Goal: Transaction & Acquisition: Purchase product/service

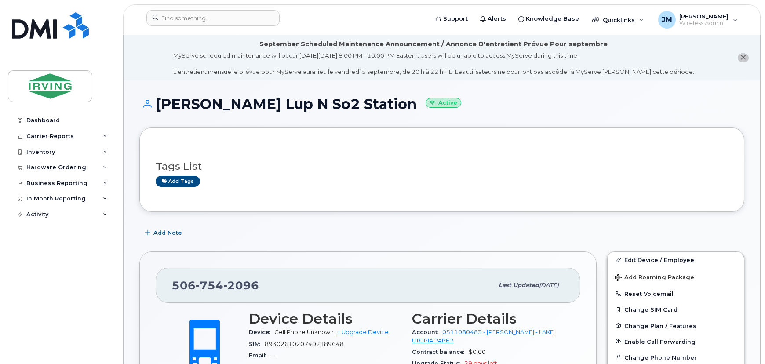
scroll to position [279, 0]
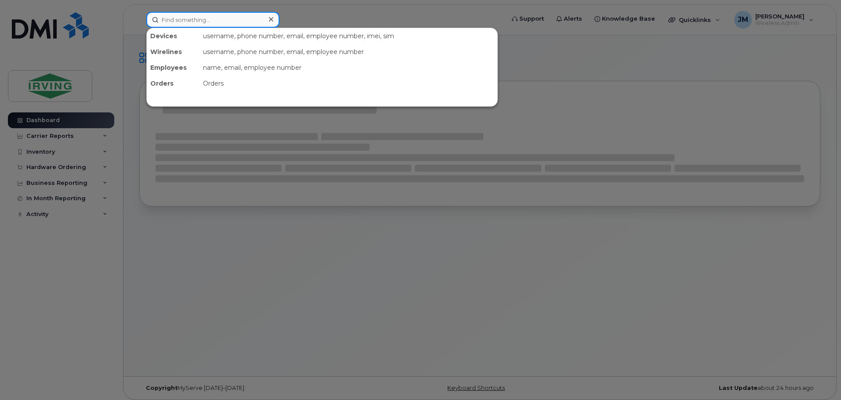
click at [222, 18] on input at bounding box center [212, 20] width 133 height 16
paste input "506-633-5833"
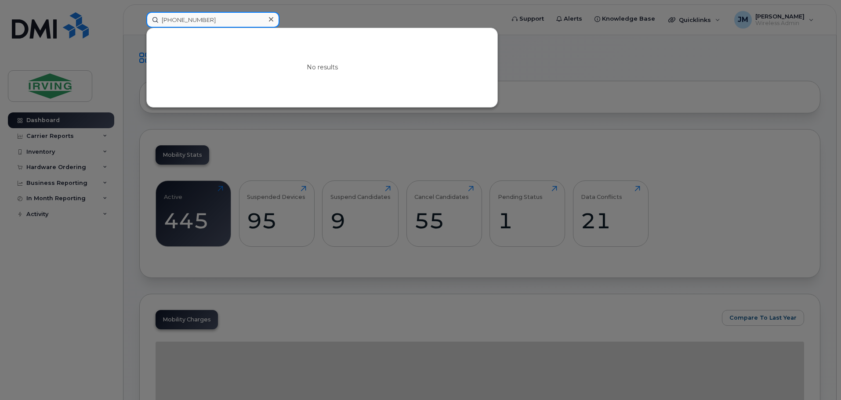
click at [227, 18] on input "506-633-5833" at bounding box center [212, 20] width 133 height 16
click at [189, 21] on input "506-633-5833" at bounding box center [212, 20] width 133 height 16
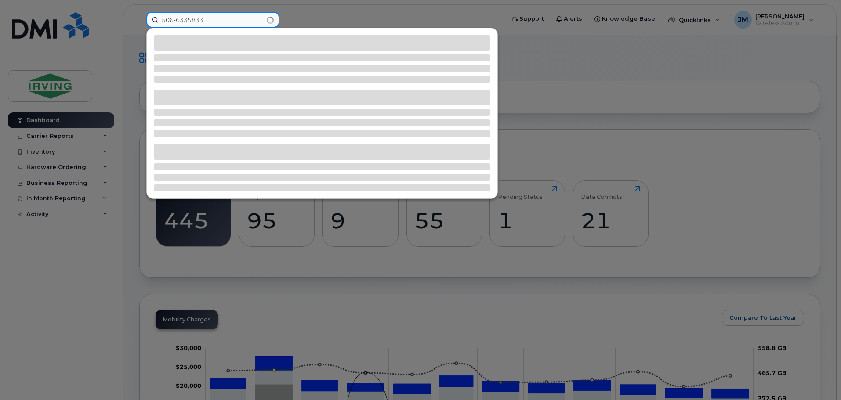
click at [176, 19] on input "506-6335833" at bounding box center [212, 20] width 133 height 16
click at [219, 18] on input "5066335833" at bounding box center [212, 20] width 133 height 16
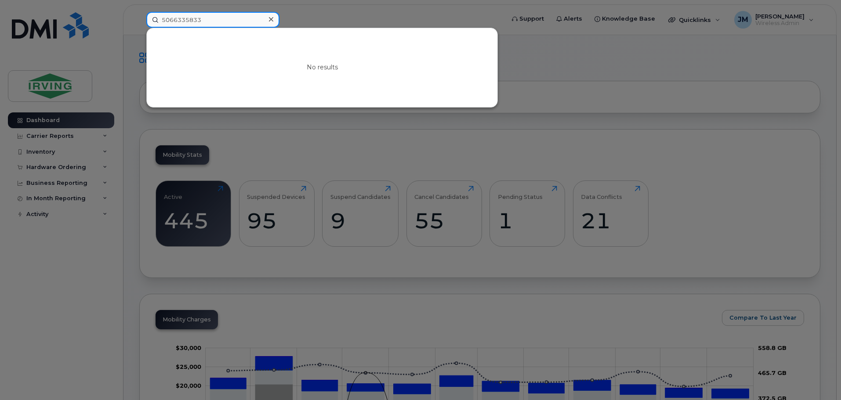
drag, startPoint x: 220, startPoint y: 22, endPoint x: 112, endPoint y: 20, distance: 108.1
click at [139, 20] on div "5066335833 No results" at bounding box center [322, 20] width 366 height 16
paste input "635-5607"
type input "635-5607"
click at [293, 18] on div at bounding box center [420, 200] width 841 height 400
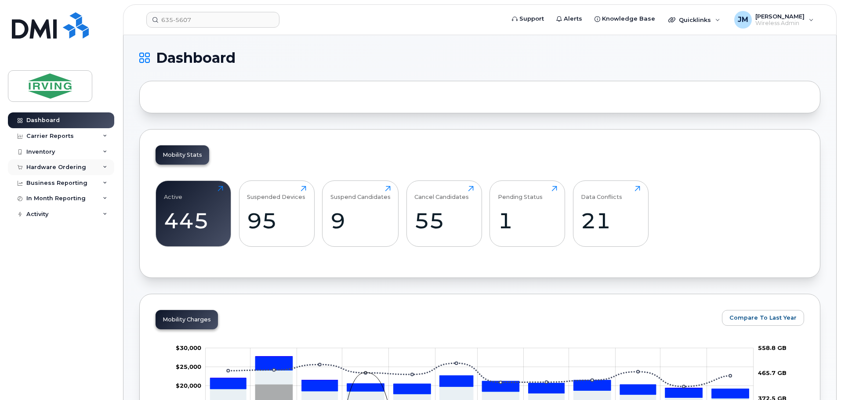
click at [53, 170] on div "Hardware Ordering" at bounding box center [56, 167] width 60 height 7
click at [51, 202] on link "Orders" at bounding box center [68, 200] width 91 height 17
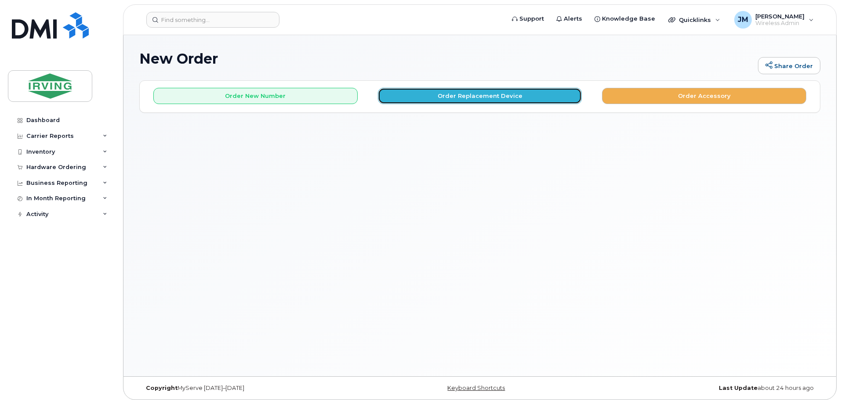
click at [524, 99] on button "Order Replacement Device" at bounding box center [480, 96] width 204 height 16
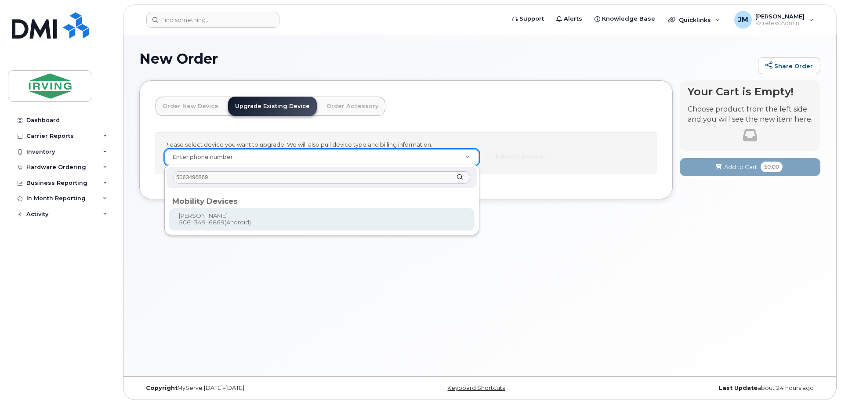
type input "5063496869"
type input "699513"
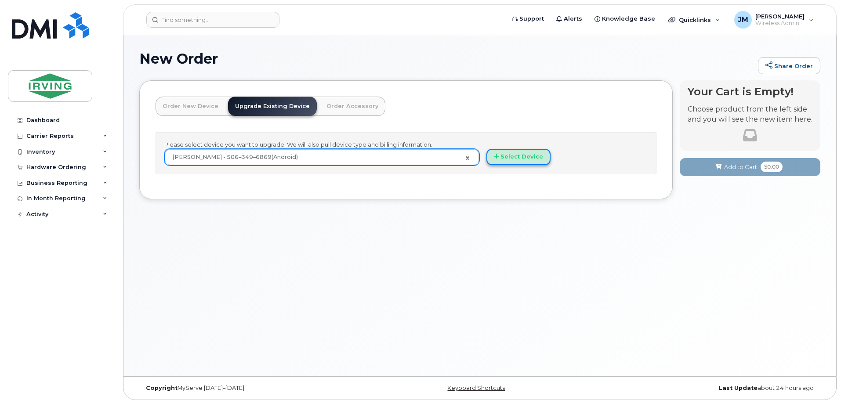
click at [527, 161] on button "Select Device" at bounding box center [518, 157] width 64 height 16
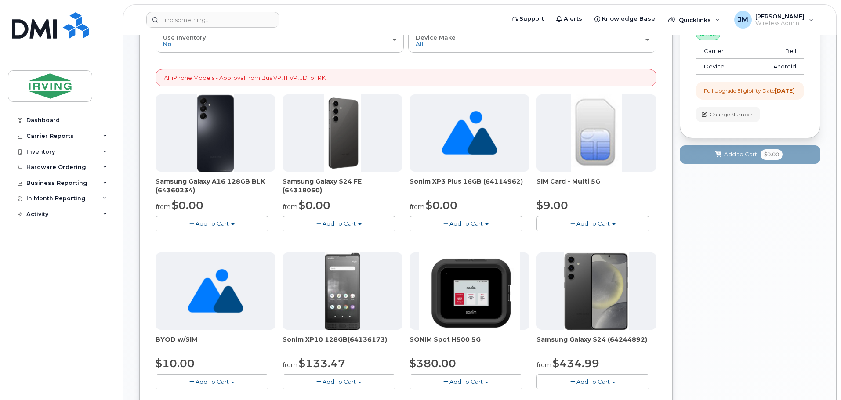
scroll to position [88, 0]
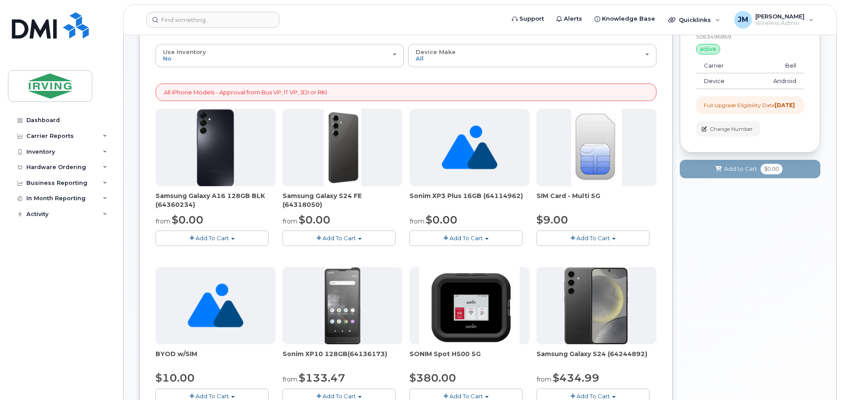
click at [359, 235] on button "Add To Cart" at bounding box center [339, 238] width 113 height 15
click at [349, 252] on link "$0.00 - 3 year term - voice & data plan (128GB)" at bounding box center [361, 254] width 152 height 11
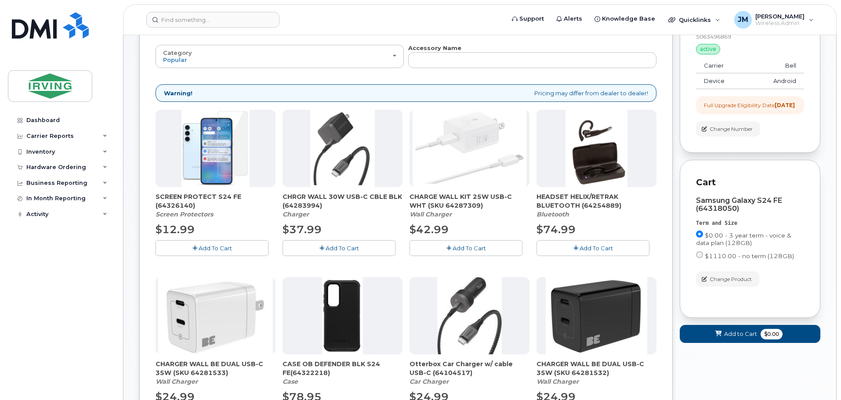
scroll to position [132, 0]
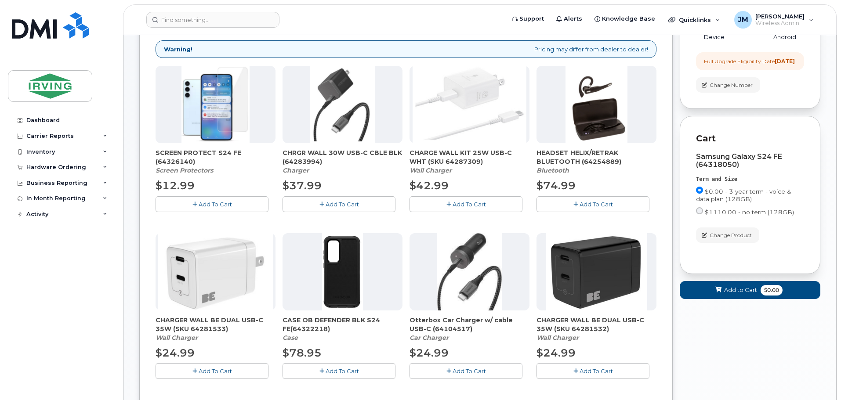
click at [232, 204] on button "Add To Cart" at bounding box center [212, 203] width 113 height 15
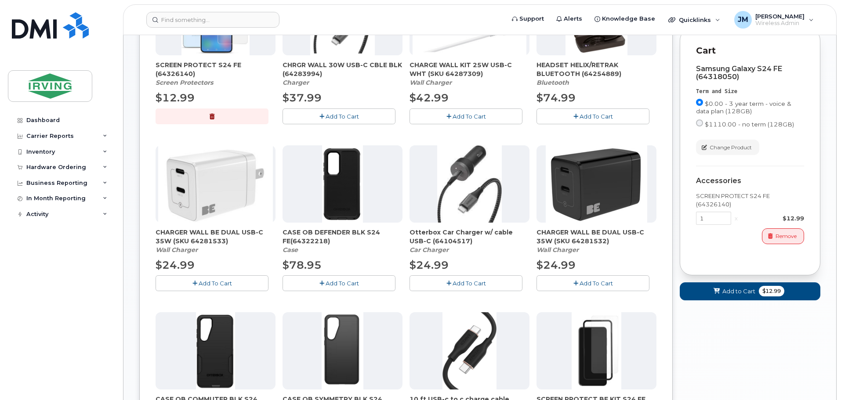
scroll to position [264, 0]
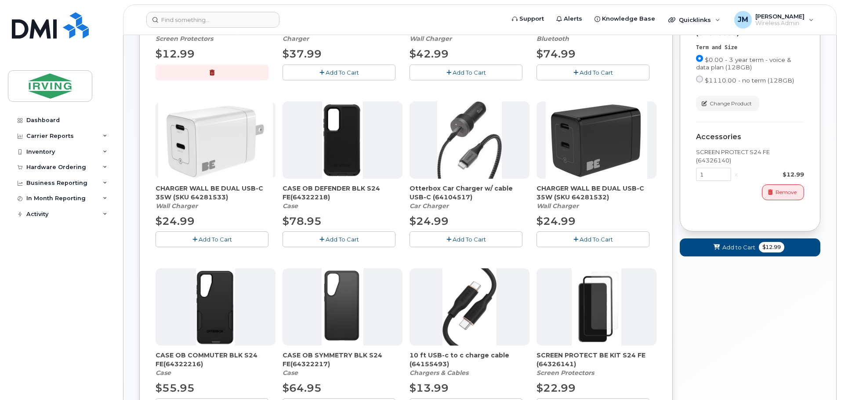
click at [581, 239] on span "Add To Cart" at bounding box center [596, 239] width 33 height 7
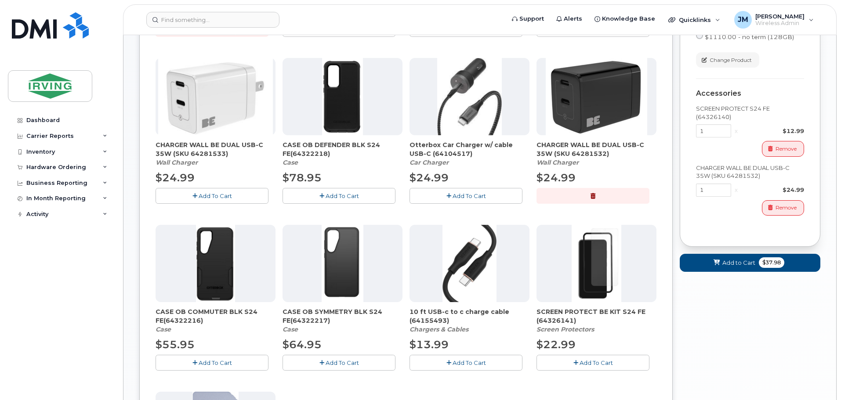
scroll to position [308, 0]
click at [229, 362] on span "Add To Cart" at bounding box center [215, 362] width 33 height 7
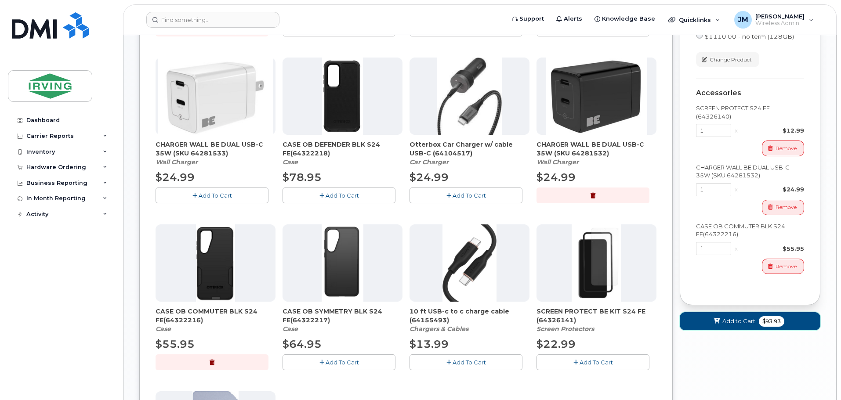
click at [726, 325] on button "Add to Cart $93.93" at bounding box center [750, 321] width 141 height 18
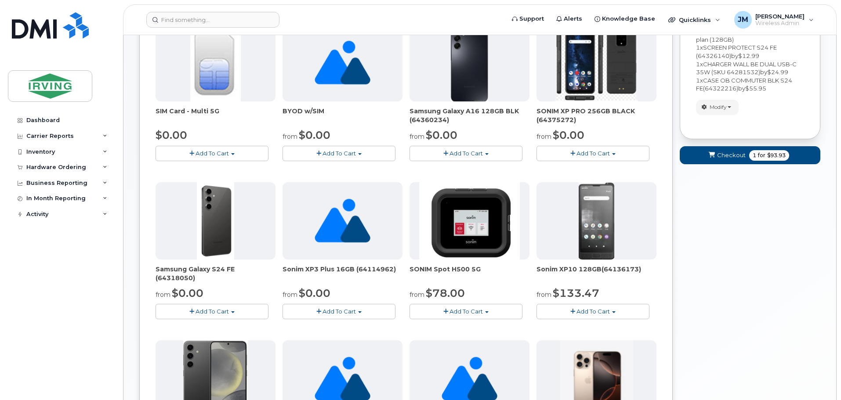
scroll to position [0, 0]
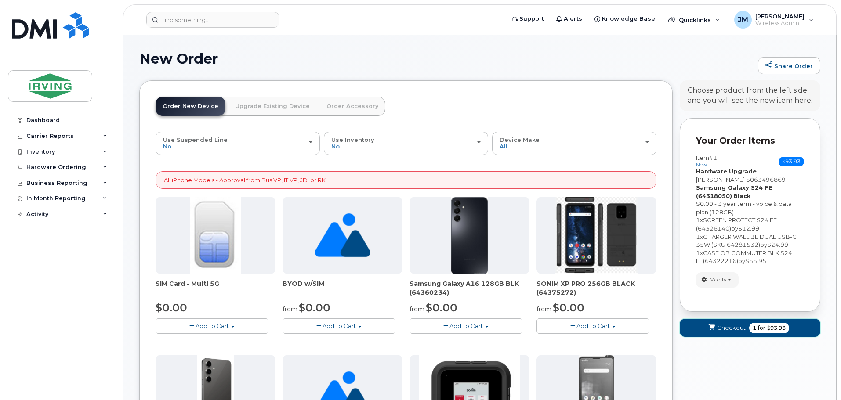
click at [722, 328] on span "Checkout" at bounding box center [731, 328] width 29 height 8
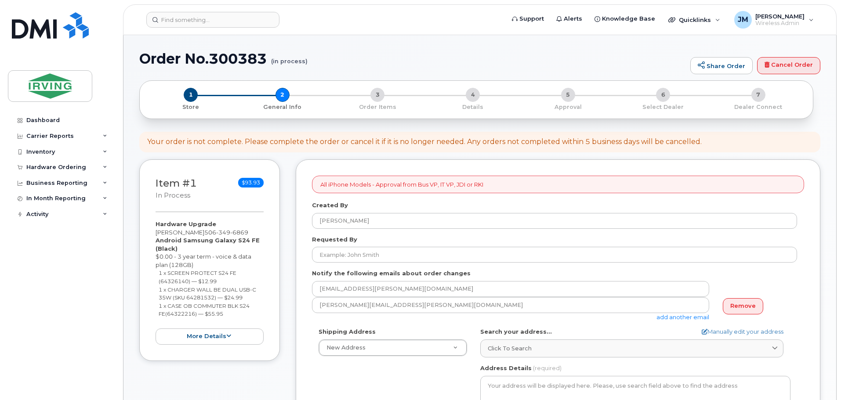
select select
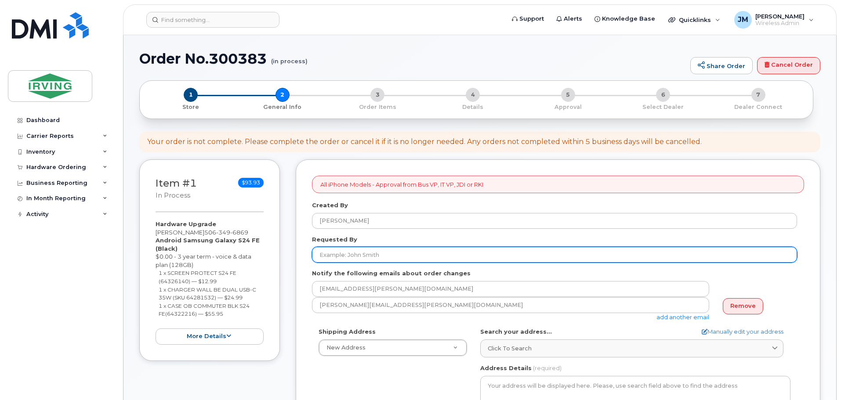
click at [425, 254] on input "Requested By" at bounding box center [554, 255] width 485 height 16
click at [393, 253] on input "Requested By" at bounding box center [554, 255] width 485 height 16
paste input "Culligan, Matthew"
type input "Culligan, Matthew"
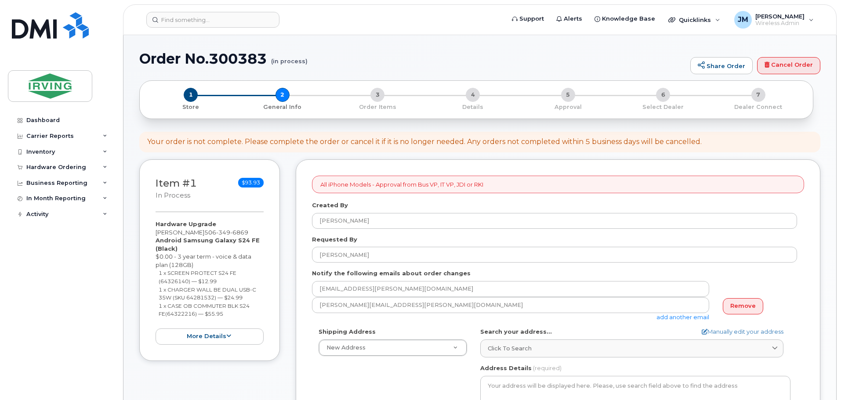
click at [442, 328] on div "Shipping Address New Address New Address CAV Farms Head Office Chandler Supplie…" at bounding box center [393, 342] width 162 height 29
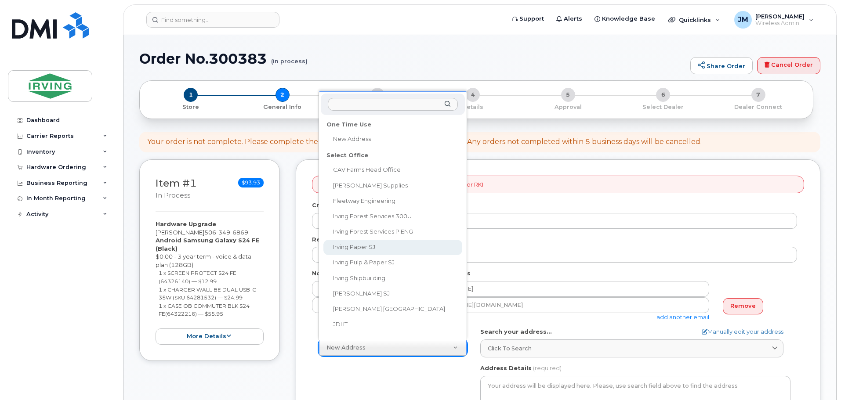
select select
type textarea "435 Bayside Dr SAINT JOHN NB E2J 1B2 CANADA Saint John New Brunswick E2J 1B2"
type input "Jane Ferguson"
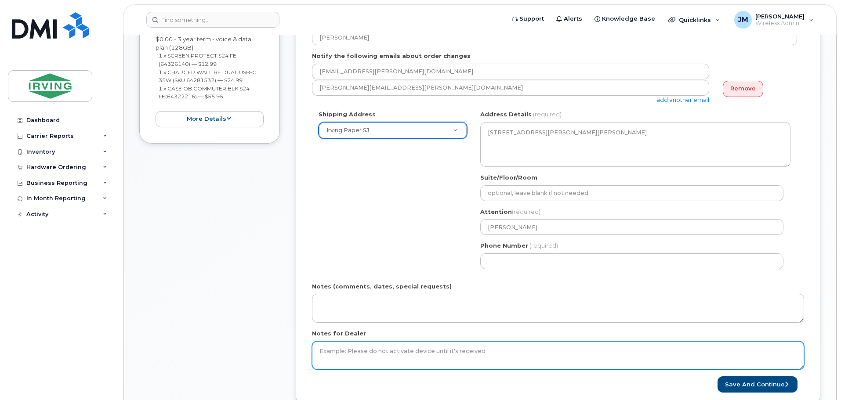
scroll to position [264, 0]
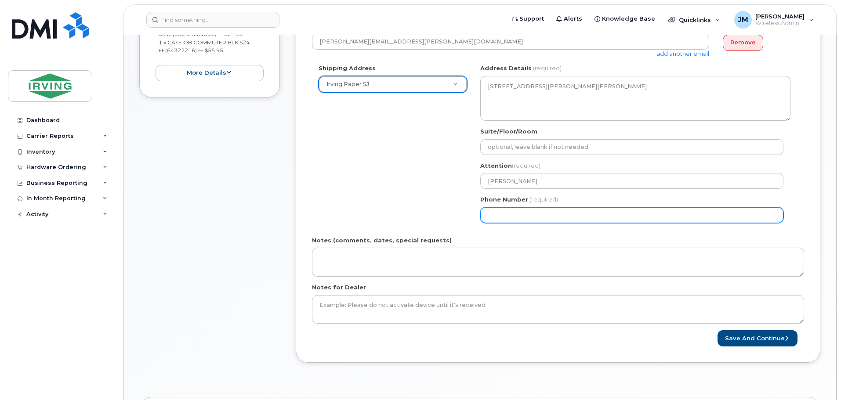
drag, startPoint x: 548, startPoint y: 214, endPoint x: 583, endPoint y: 193, distance: 41.0
click at [551, 212] on input "Phone Number" at bounding box center [631, 215] width 303 height 16
select select
type input "506658498"
select select
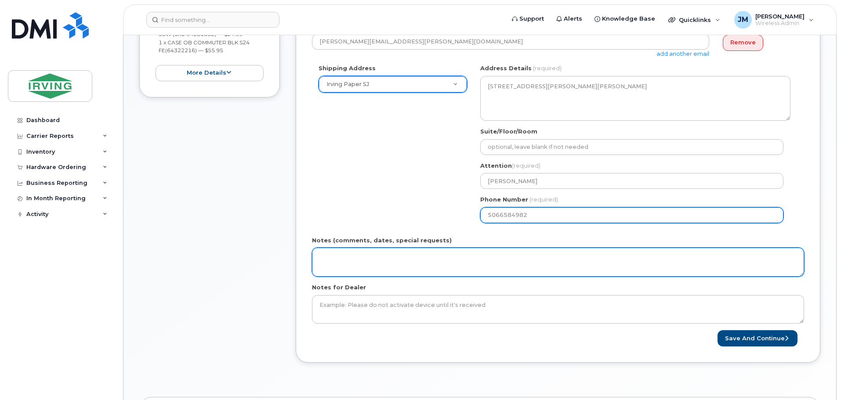
type input "5066584982"
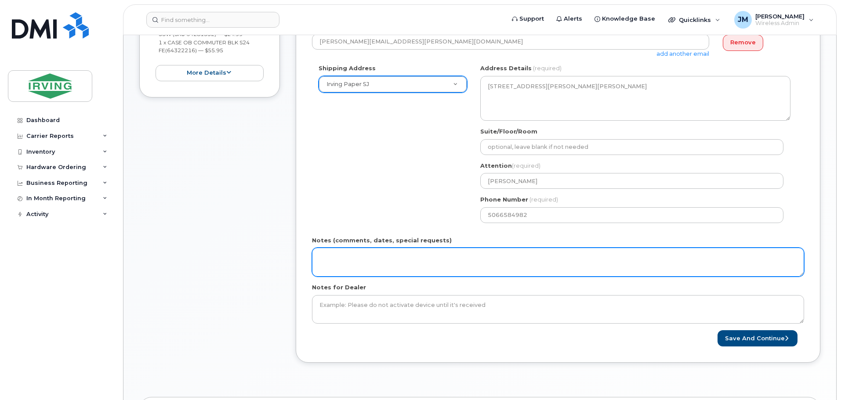
click at [504, 265] on textarea "Notes (comments, dates, special requests)" at bounding box center [558, 262] width 492 height 29
paste textarea "Culligan, Matthew"
drag, startPoint x: 468, startPoint y: 254, endPoint x: 279, endPoint y: 258, distance: 189.0
click at [279, 258] on div "Item #1 in process $93.93 Hardware Upgrade Matt Culligan 506 349 6869 Android S…" at bounding box center [479, 136] width 681 height 480
type textarea "New device for Culligan, Matthew."
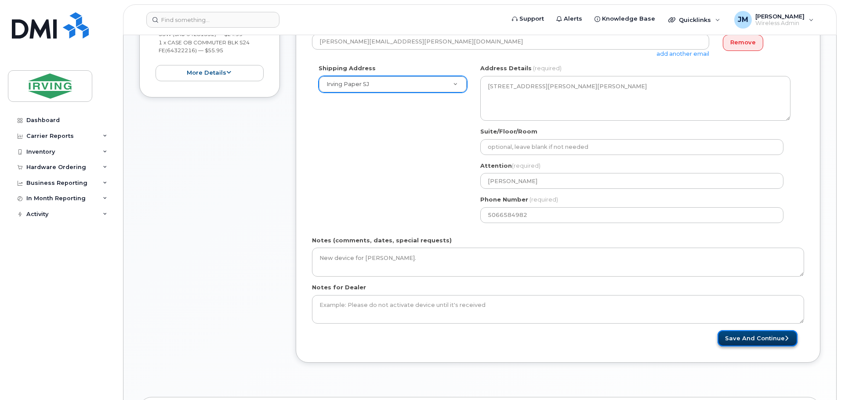
click at [769, 339] on button "Save and Continue" at bounding box center [758, 338] width 80 height 16
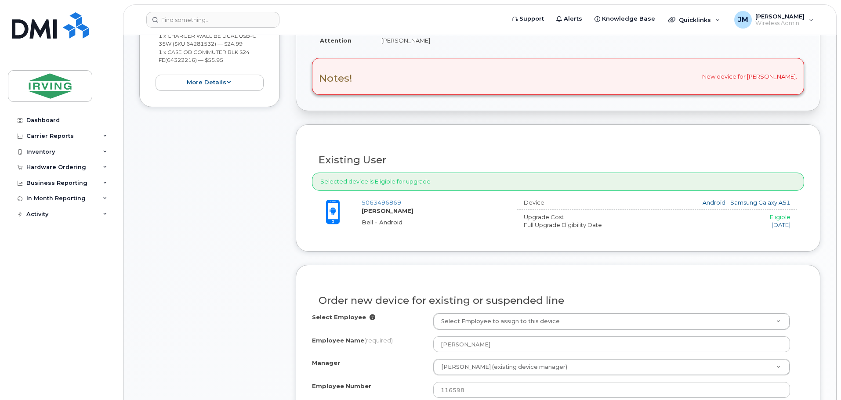
scroll to position [352, 0]
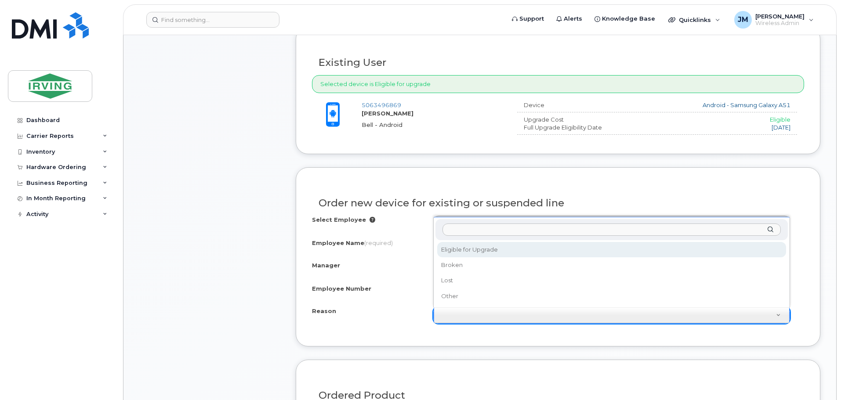
select select "eligible_for_upgrade"
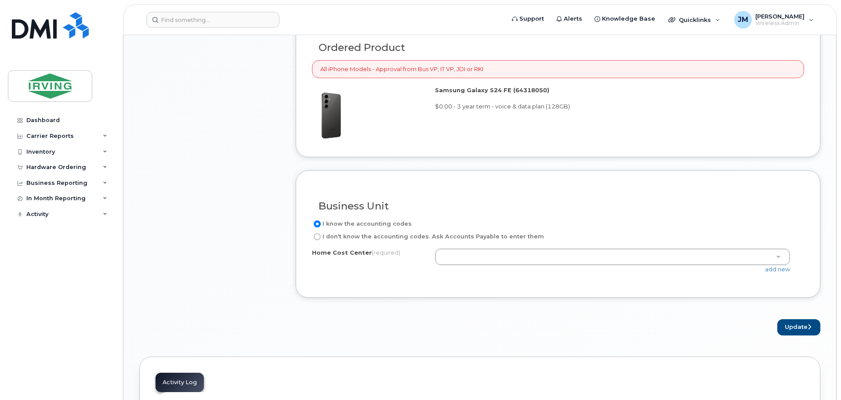
scroll to position [703, 0]
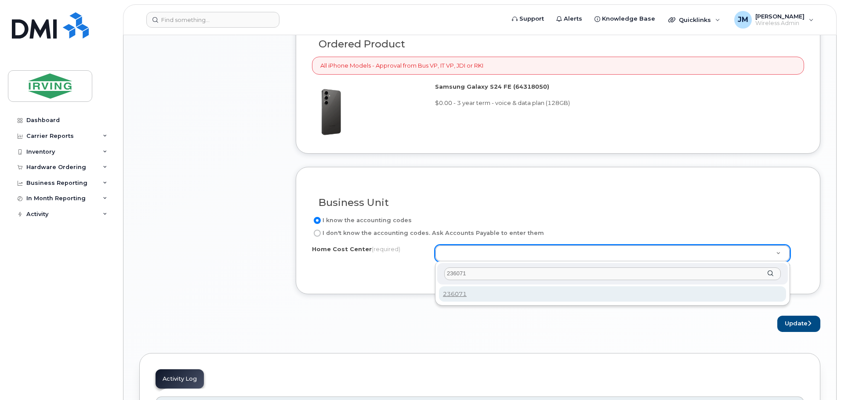
type input "236071"
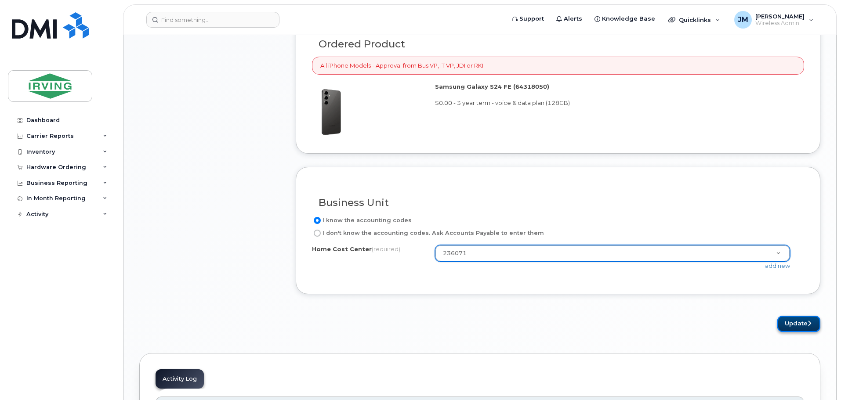
click at [786, 317] on button "Update" at bounding box center [798, 324] width 43 height 16
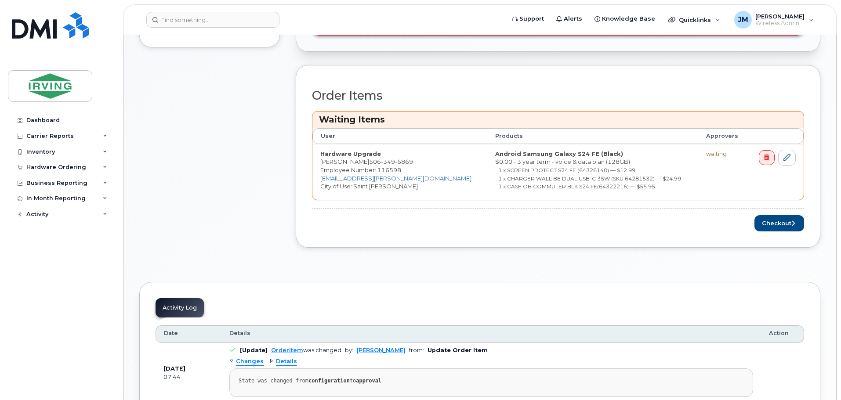
scroll to position [352, 0]
click at [787, 225] on button "Checkout" at bounding box center [780, 223] width 50 height 16
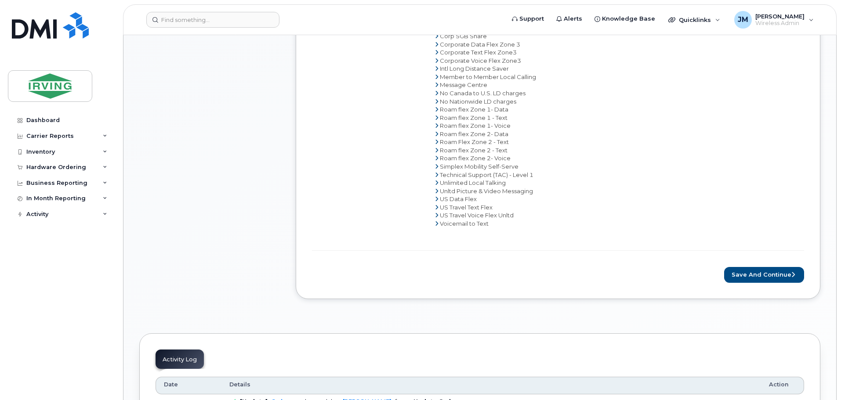
scroll to position [527, 0]
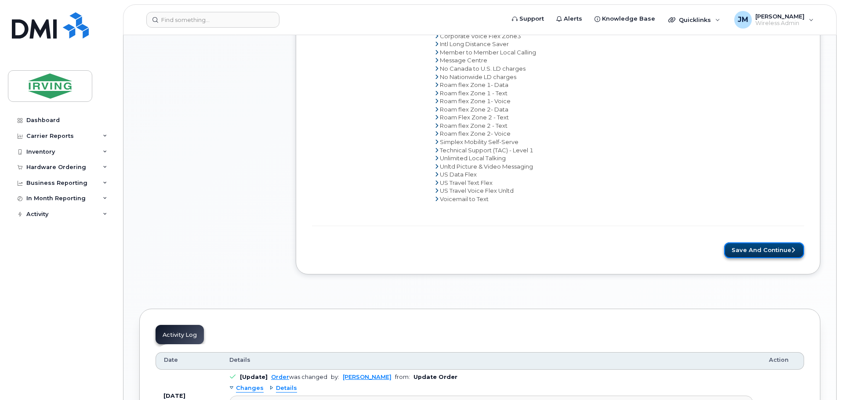
click at [763, 247] on button "Save and Continue" at bounding box center [764, 251] width 80 height 16
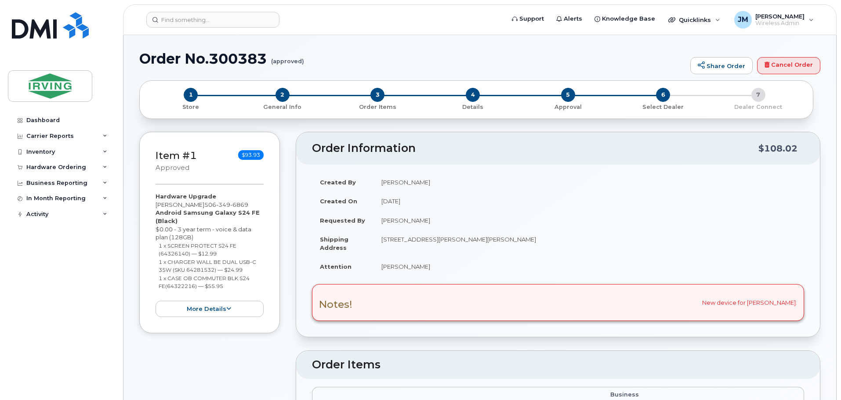
radio input "true"
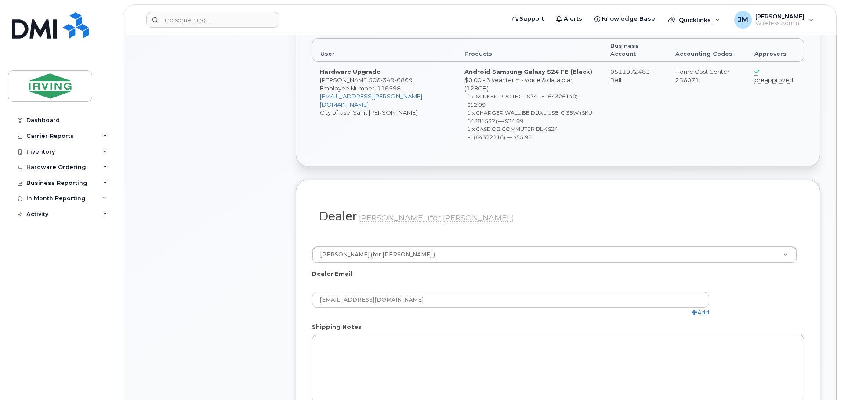
scroll to position [352, 0]
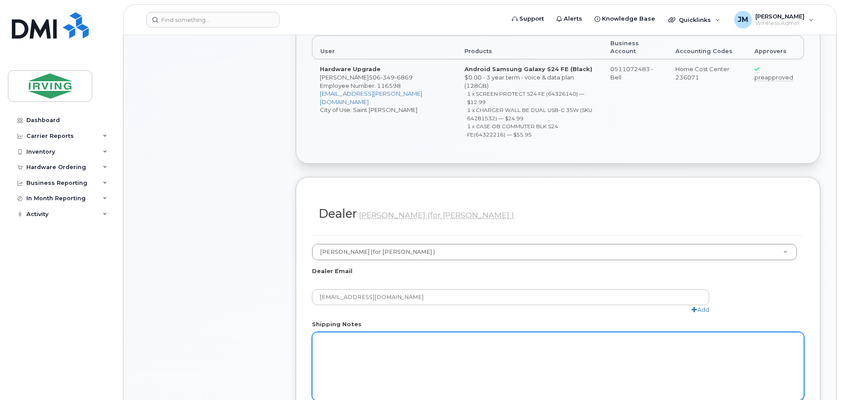
click at [474, 332] on textarea "Shipping Notes" at bounding box center [558, 366] width 492 height 69
paste textarea "New device for [PERSON_NAME]."
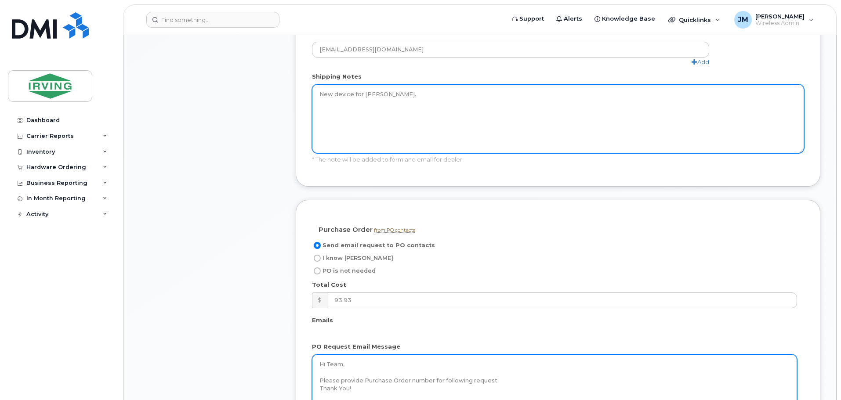
scroll to position [703, 0]
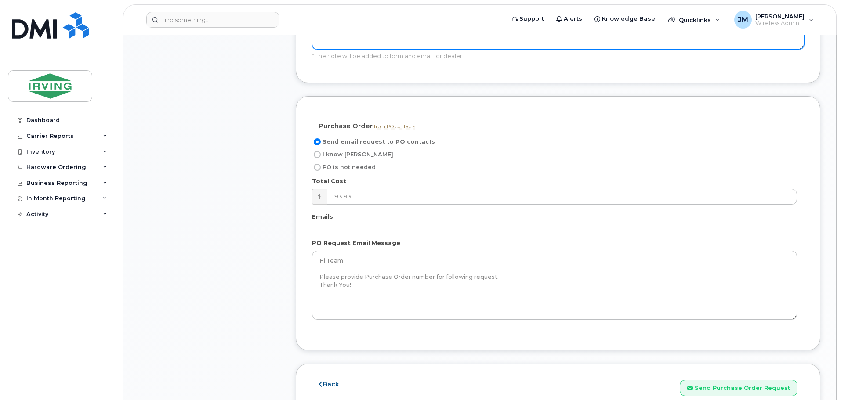
type textarea "New device for [PERSON_NAME]."
click at [316, 151] on input "I know PO" at bounding box center [317, 154] width 7 height 7
radio input "true"
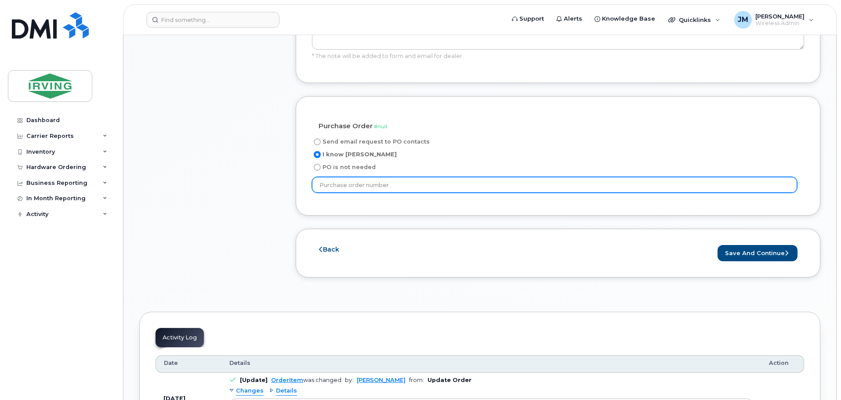
click at [369, 177] on input "text" at bounding box center [554, 185] width 485 height 16
type input "586262"
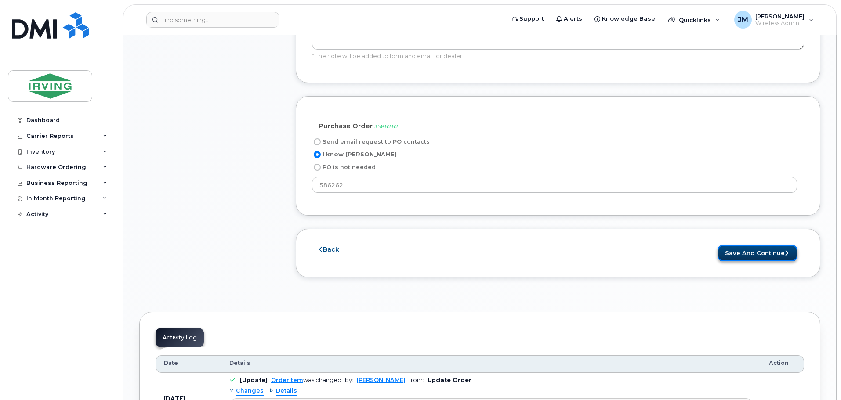
click at [755, 245] on button "Save and Continue" at bounding box center [758, 253] width 80 height 16
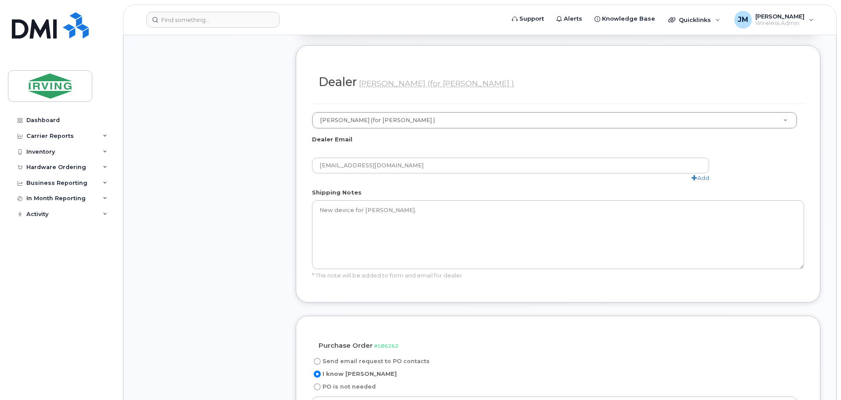
scroll to position [659, 0]
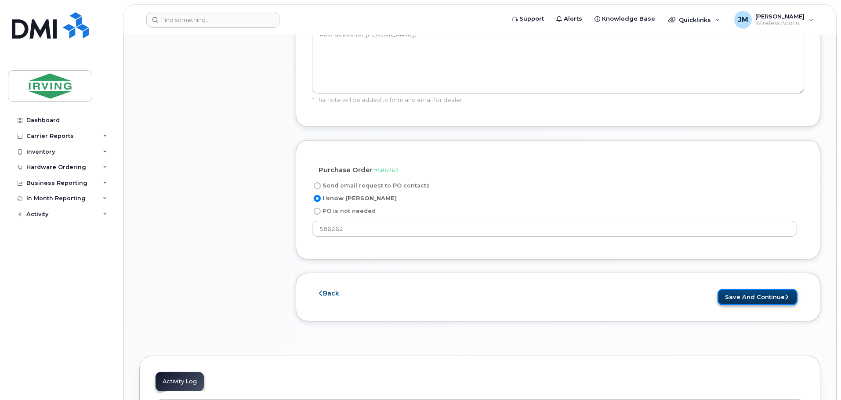
click at [761, 289] on button "Save and Continue" at bounding box center [758, 297] width 80 height 16
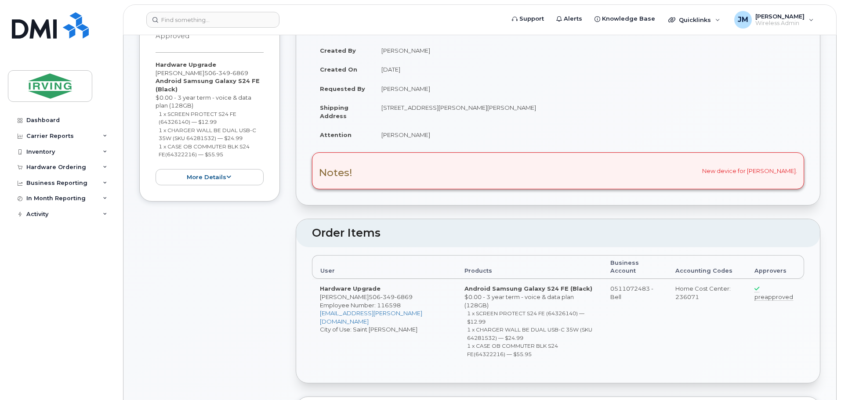
scroll to position [0, 0]
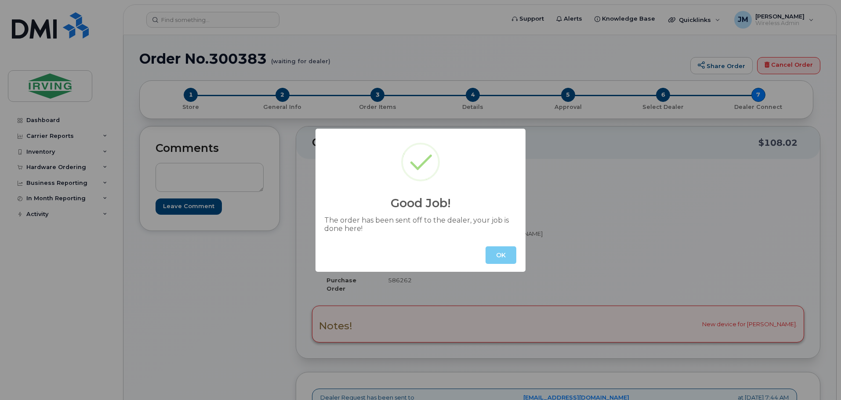
click at [495, 254] on button "OK" at bounding box center [501, 256] width 31 height 18
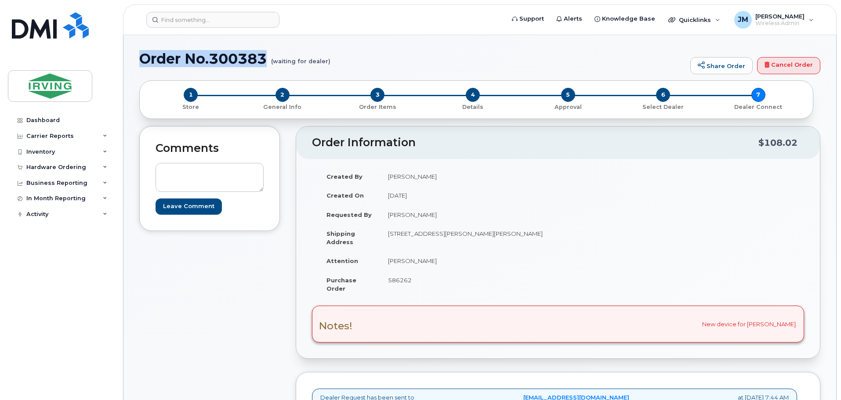
drag, startPoint x: 268, startPoint y: 61, endPoint x: 138, endPoint y: 59, distance: 130.1
copy h1 "Order No.300383"
